Goal: Task Accomplishment & Management: Manage account settings

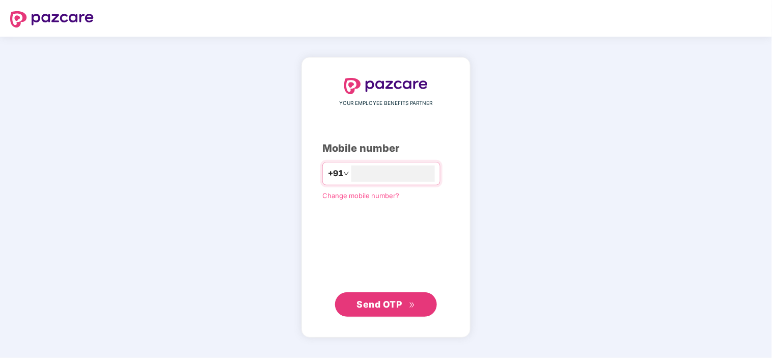
type input "**********"
click at [392, 314] on button "Send OTP" at bounding box center [386, 304] width 102 height 24
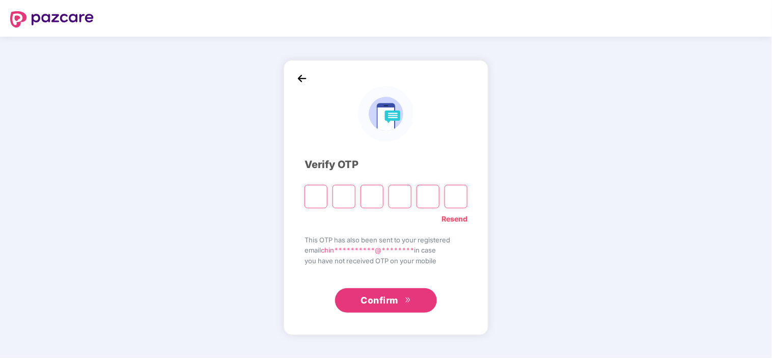
type input "*"
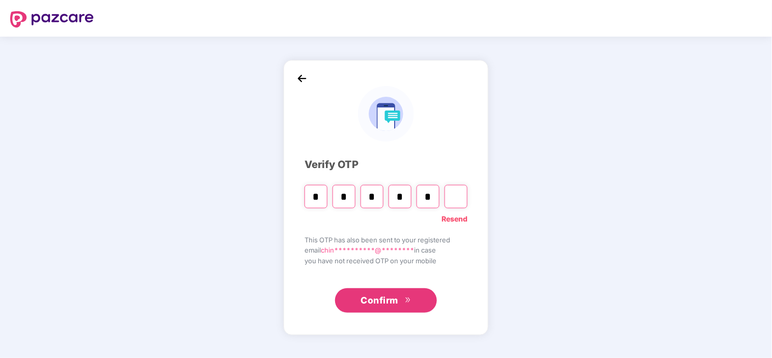
type input "*"
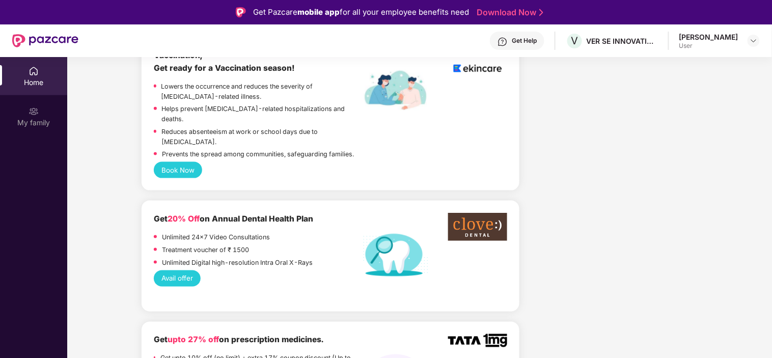
scroll to position [452, 0]
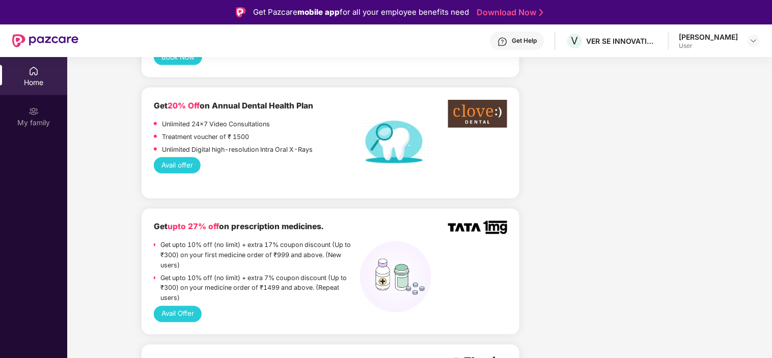
click at [733, 46] on div "User" at bounding box center [708, 46] width 59 height 8
click at [748, 38] on div at bounding box center [753, 41] width 12 height 12
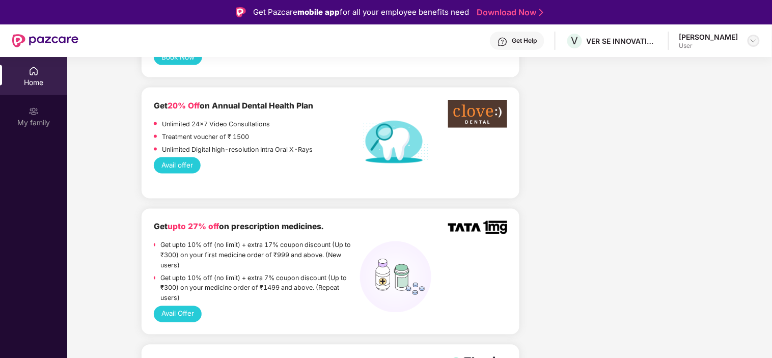
click at [750, 39] on img at bounding box center [753, 41] width 8 height 8
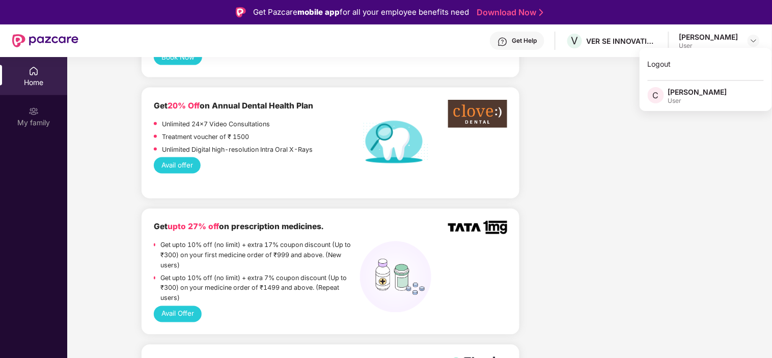
click at [673, 97] on div "User" at bounding box center [697, 101] width 59 height 8
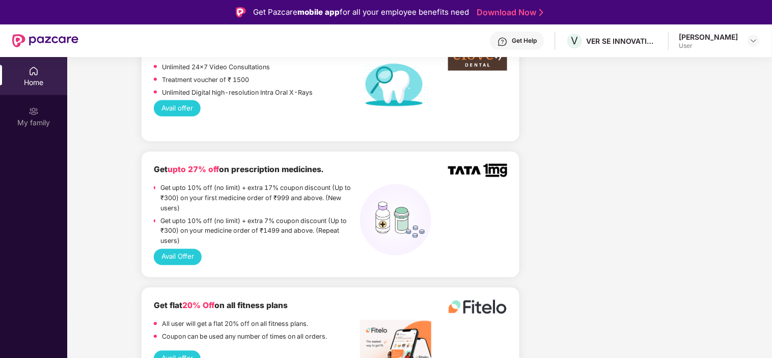
scroll to position [226, 0]
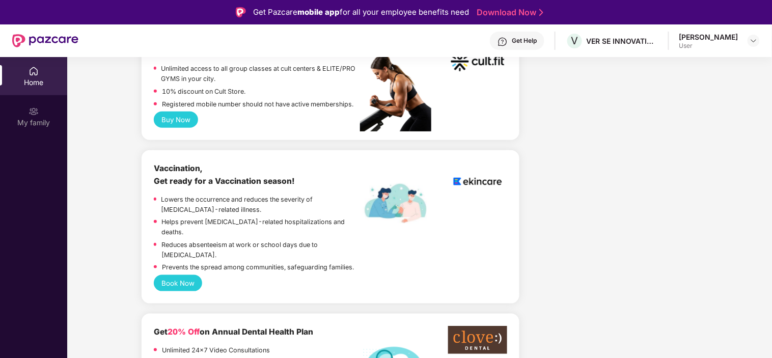
click at [693, 42] on div "User" at bounding box center [708, 46] width 59 height 8
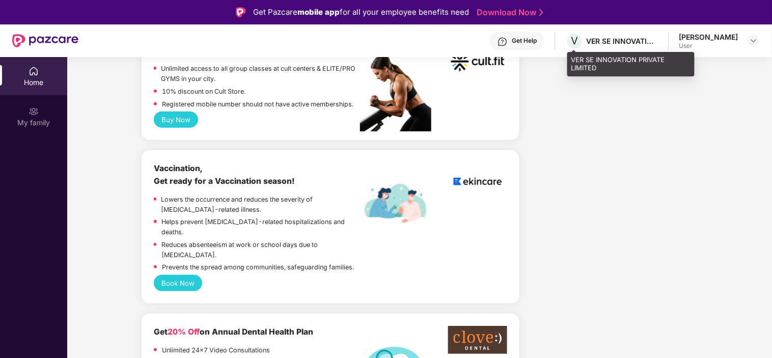
click at [647, 39] on div "VER SE INNOVATION PRIVATE LIMITED" at bounding box center [621, 41] width 71 height 10
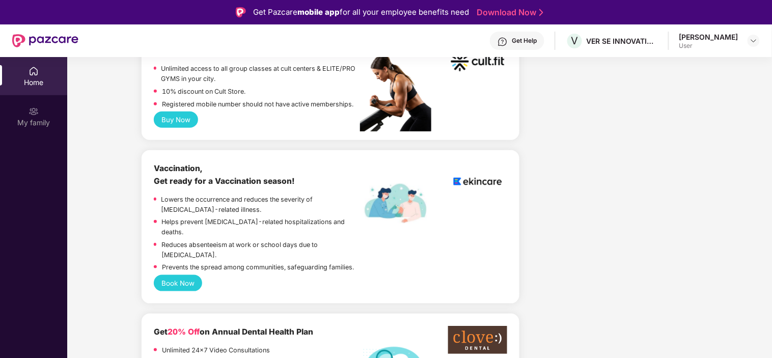
click at [708, 51] on div "Get Help V VER SE INNOVATION PRIVATE LIMITED [PERSON_NAME] User" at bounding box center [418, 40] width 681 height 33
click at [752, 39] on img at bounding box center [753, 41] width 8 height 8
click at [670, 63] on div "Logout" at bounding box center [705, 64] width 132 height 20
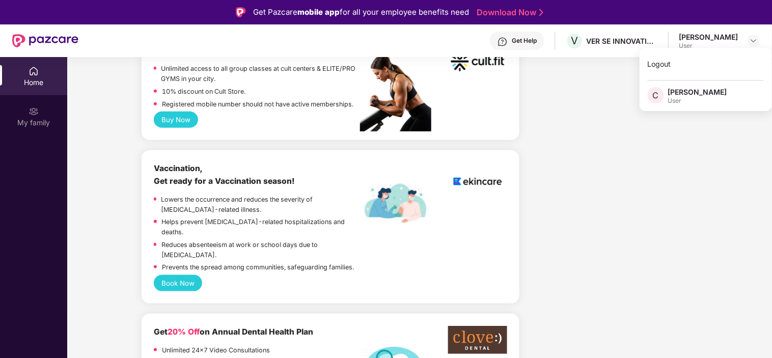
scroll to position [224, 0]
